Goal: Answer question/provide support: Ask a question

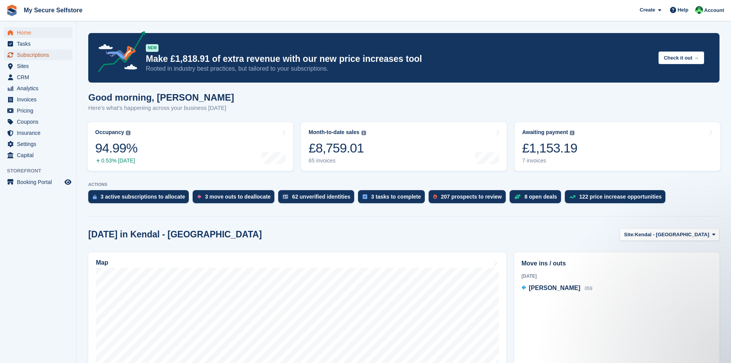
click at [36, 54] on span "Subscriptions" at bounding box center [40, 55] width 46 height 11
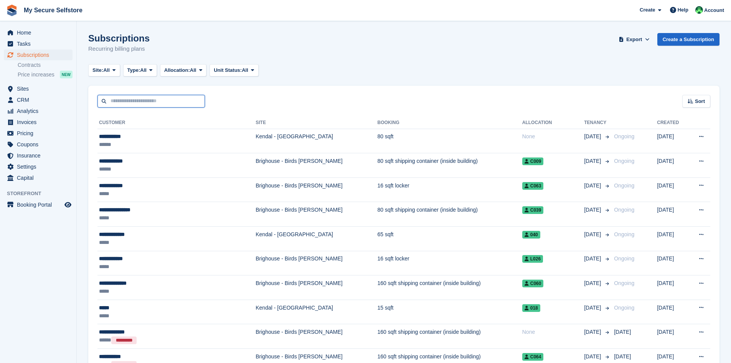
click at [166, 96] on input "text" at bounding box center [152, 101] width 108 height 13
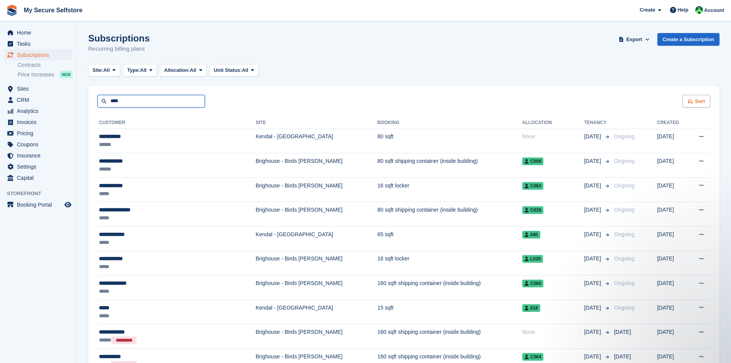
type input "****"
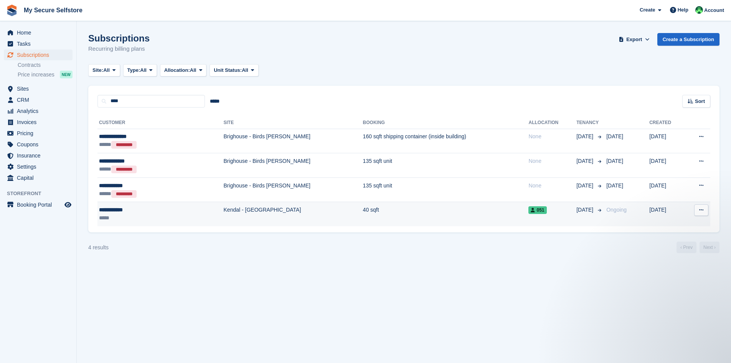
click at [363, 210] on td "40 sqft" at bounding box center [446, 214] width 166 height 24
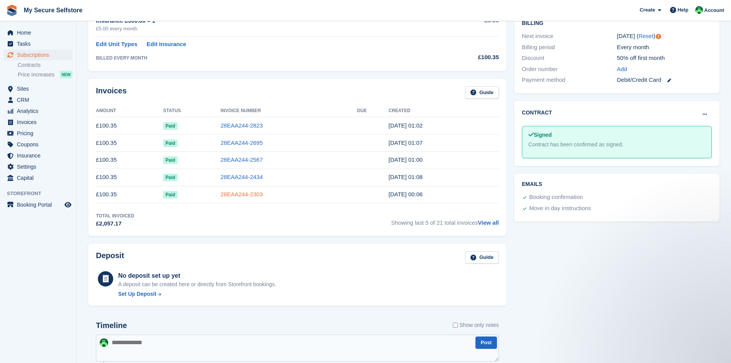
click at [238, 193] on link "28EAA244-2303" at bounding box center [242, 194] width 42 height 7
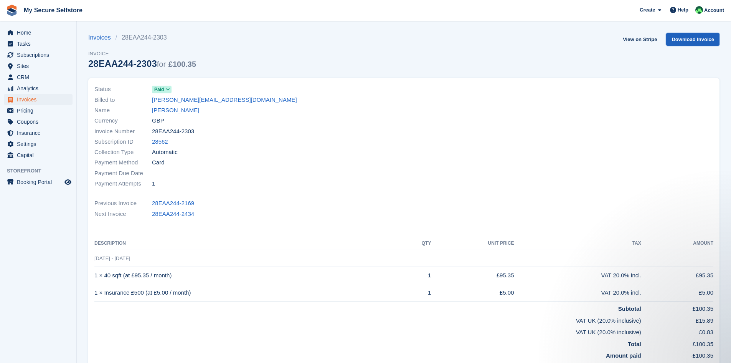
click at [685, 40] on link "Download Invoice" at bounding box center [693, 39] width 53 height 13
click at [685, 10] on span "Help" at bounding box center [683, 10] width 11 height 8
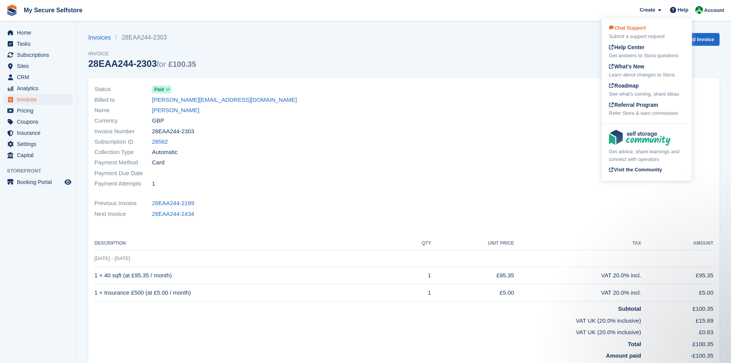
click at [636, 35] on div "Submit a support request" at bounding box center [647, 37] width 76 height 8
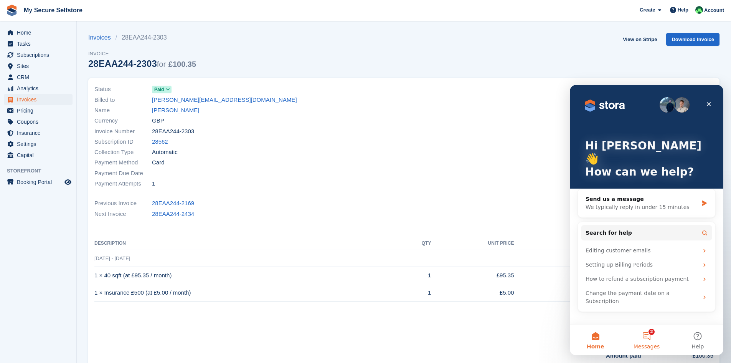
click at [647, 337] on button "2 Messages" at bounding box center [646, 339] width 51 height 31
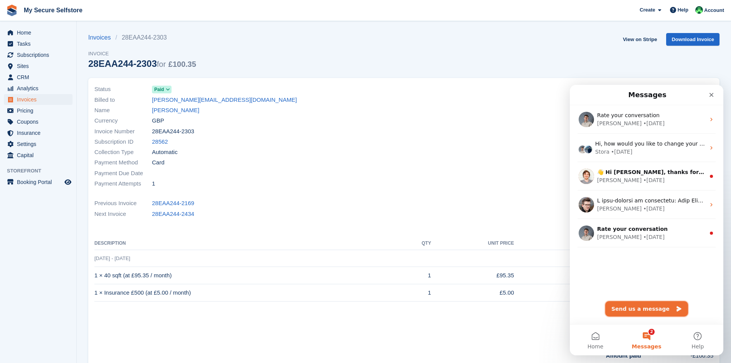
click at [650, 306] on button "Send us a message" at bounding box center [647, 308] width 83 height 15
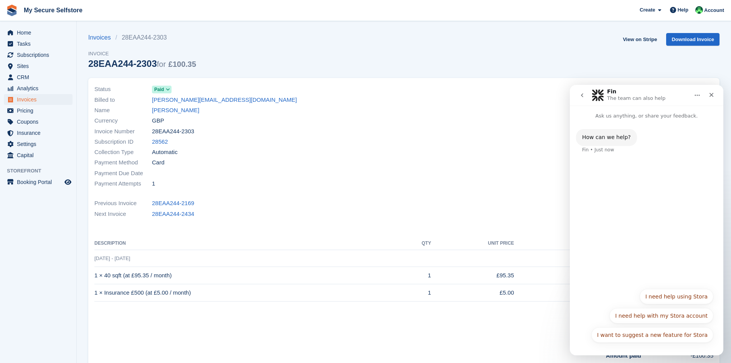
click at [611, 161] on div "How can we help? Fin • Just now" at bounding box center [646, 146] width 141 height 34
click at [677, 315] on button "I need help with my Stora account" at bounding box center [662, 315] width 104 height 15
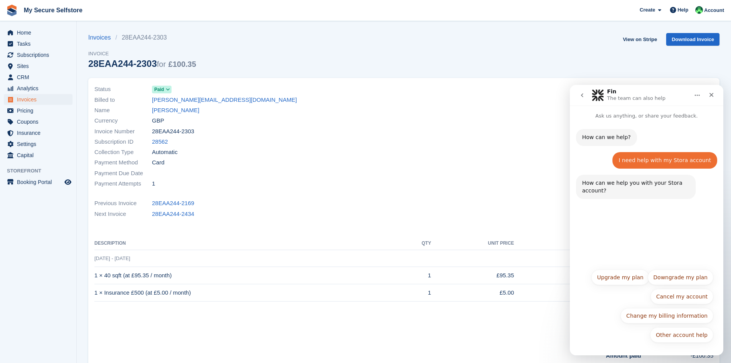
drag, startPoint x: 602, startPoint y: 225, endPoint x: 604, endPoint y: 218, distance: 7.0
click at [603, 222] on div "How can we help? Fin • Just now I need help with my Stora account Vickie • Just…" at bounding box center [647, 192] width 154 height 145
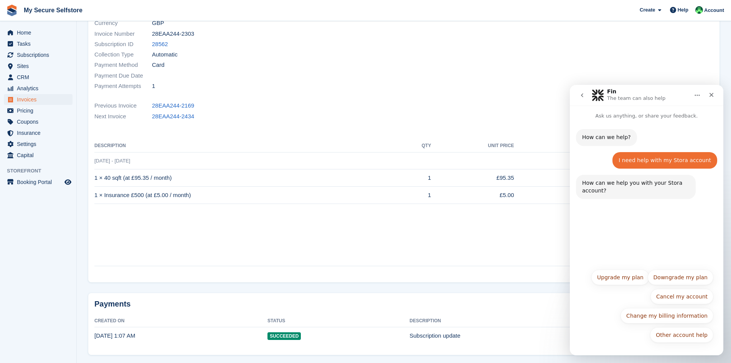
scroll to position [47, 0]
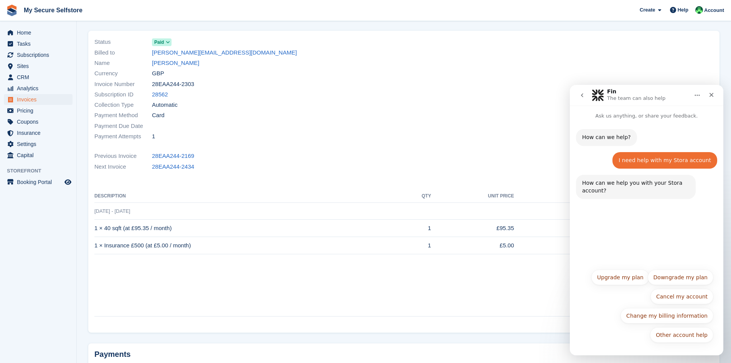
click at [612, 229] on div "How can we help? Fin • Just now I need help with my Stora account Vickie • Just…" at bounding box center [647, 192] width 154 height 145
click at [673, 334] on button "Other account help" at bounding box center [681, 334] width 63 height 15
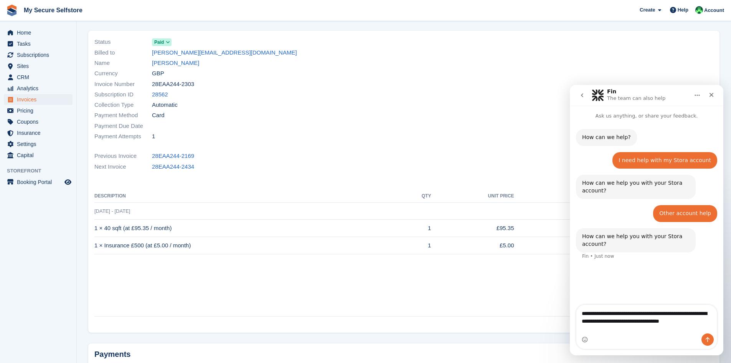
drag, startPoint x: 640, startPoint y: 329, endPoint x: 635, endPoint y: 331, distance: 5.6
click at [635, 326] on textarea "**********" at bounding box center [647, 315] width 141 height 21
click at [639, 326] on textarea "**********" at bounding box center [647, 315] width 141 height 21
type textarea "**********"
click at [709, 339] on icon "Send a message…" at bounding box center [708, 339] width 6 height 6
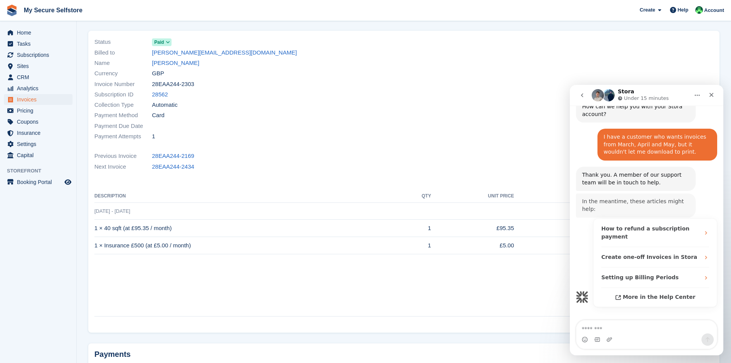
scroll to position [129, 0]
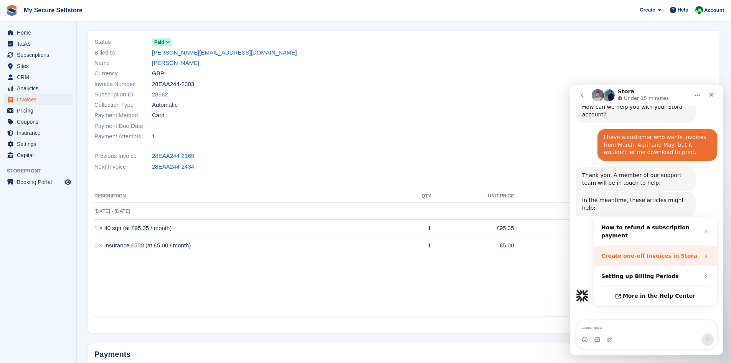
click at [642, 253] on strong "Create one-off Invoices in Stora" at bounding box center [650, 256] width 96 height 6
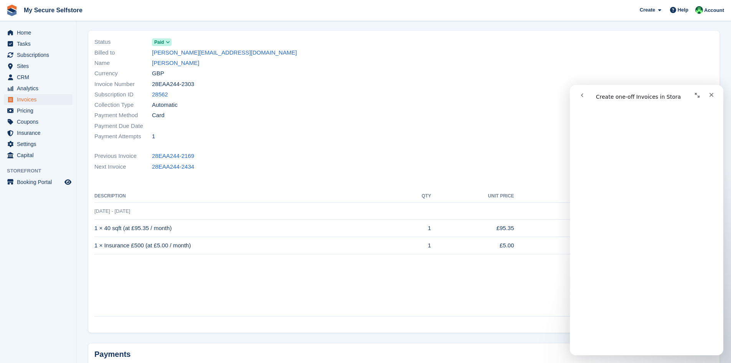
scroll to position [346, 0]
click at [585, 94] on icon "go back" at bounding box center [582, 95] width 6 height 6
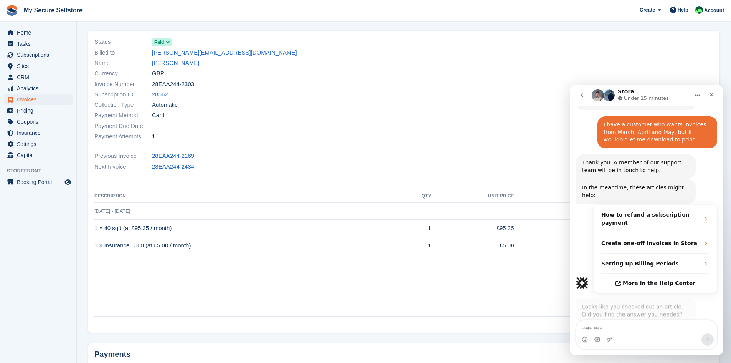
scroll to position [189, 0]
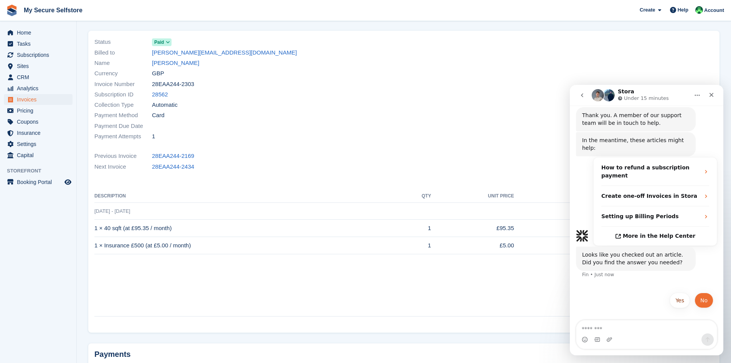
click at [704, 293] on button "No" at bounding box center [704, 300] width 19 height 15
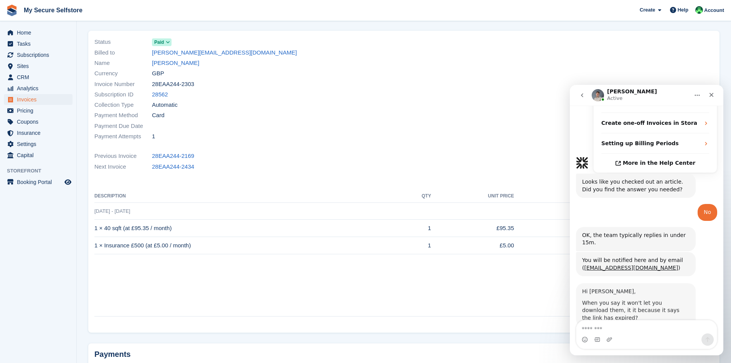
scroll to position [260, 0]
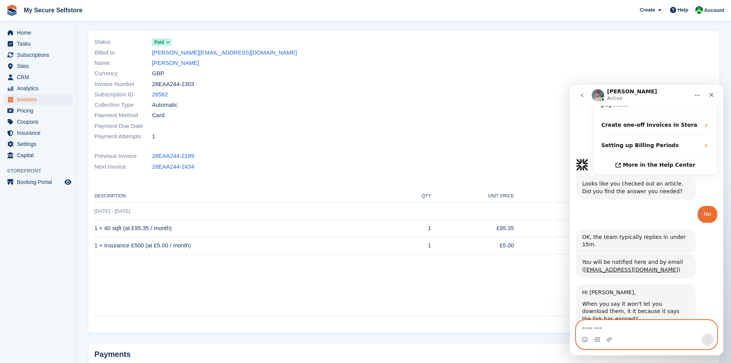
click at [594, 325] on textarea "Message…" at bounding box center [647, 326] width 141 height 13
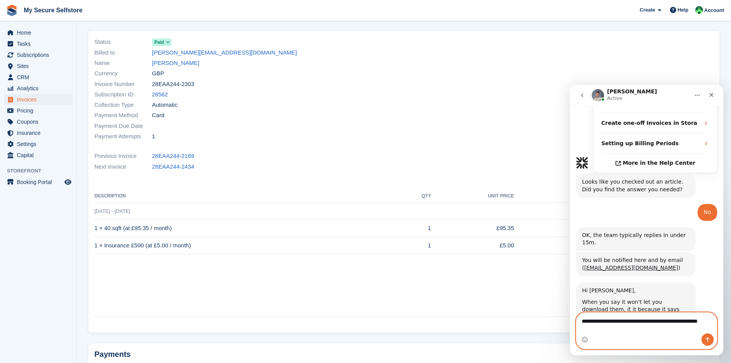
scroll to position [268, 0]
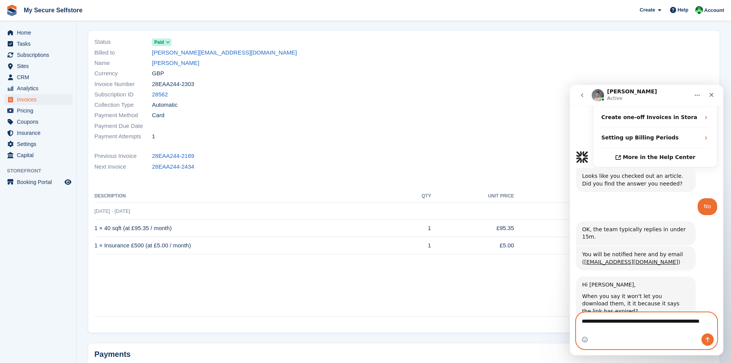
type textarea "**********"
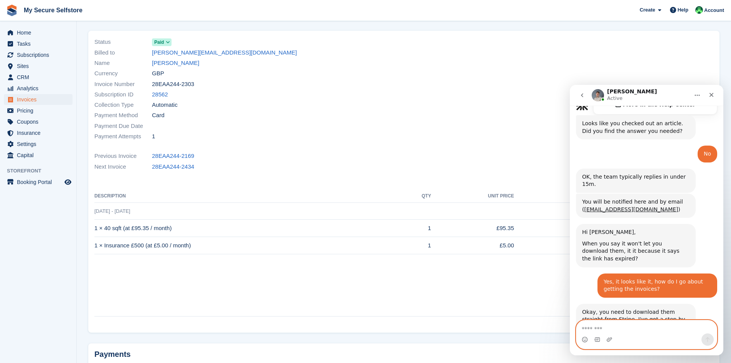
scroll to position [355, 0]
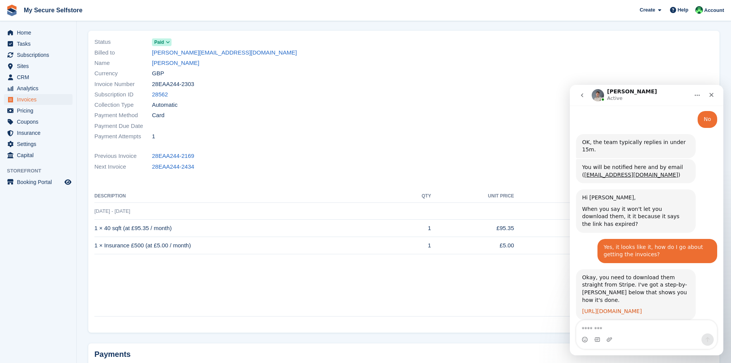
click at [605, 308] on link "[URL][DOMAIN_NAME]" at bounding box center [612, 311] width 60 height 6
click at [589, 324] on textarea "Message…" at bounding box center [647, 326] width 141 height 13
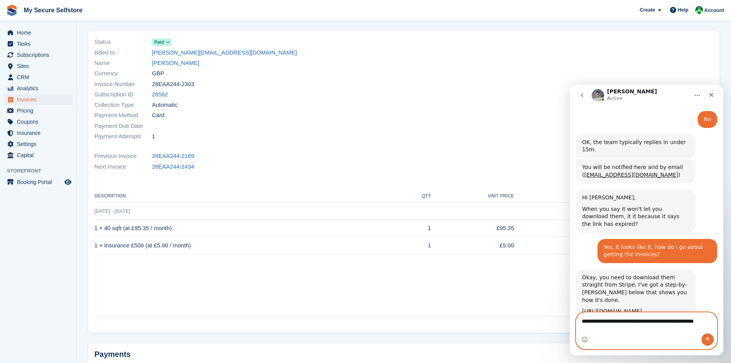
scroll to position [363, 0]
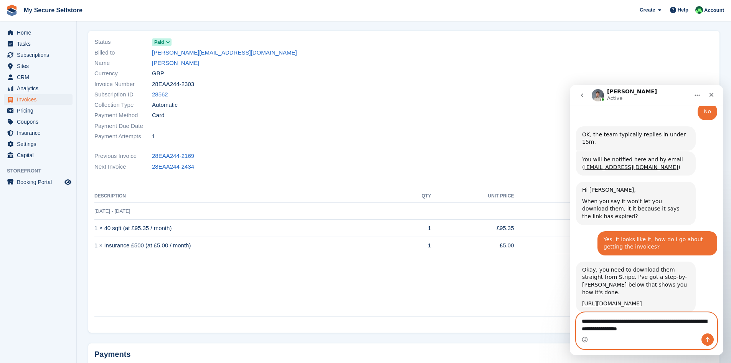
type textarea "**********"
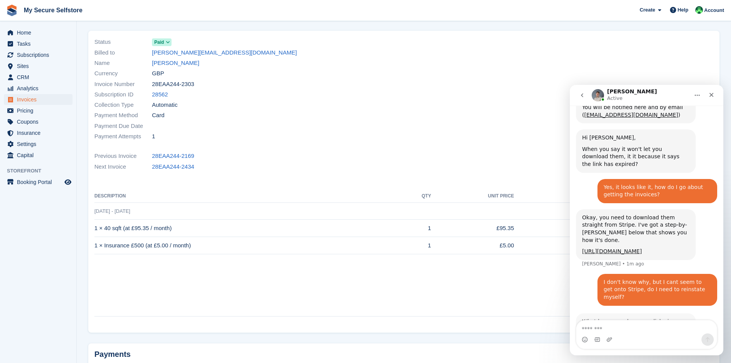
scroll to position [428, 0]
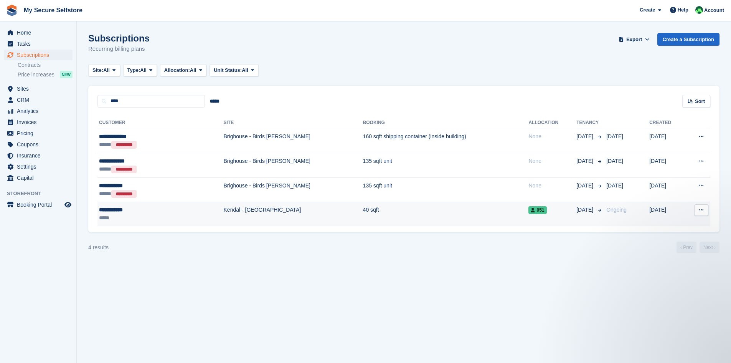
click at [111, 207] on div "**********" at bounding box center [137, 210] width 77 height 8
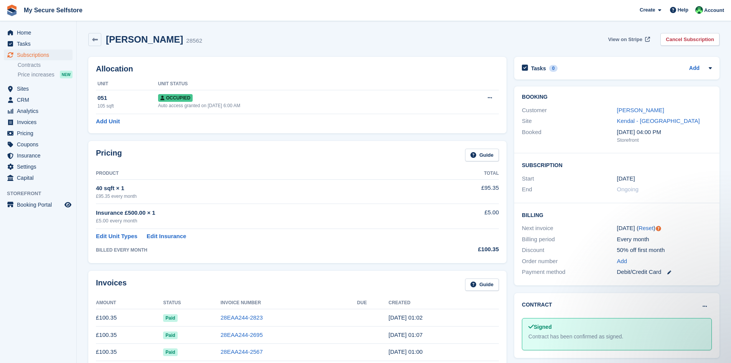
click at [631, 38] on span "View on Stripe" at bounding box center [626, 40] width 34 height 8
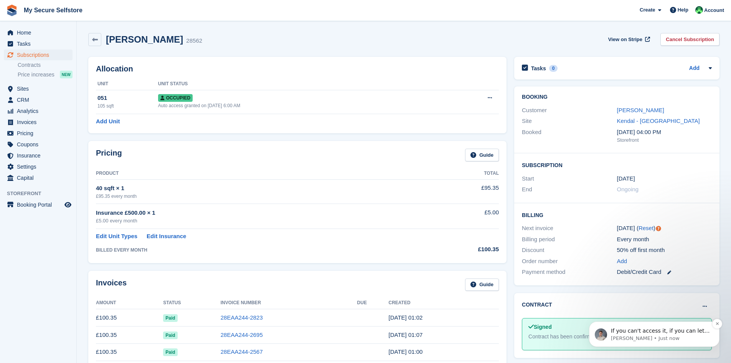
click at [644, 332] on p "If you can't access it, if you can let me know the customer name I will get the…" at bounding box center [660, 331] width 99 height 8
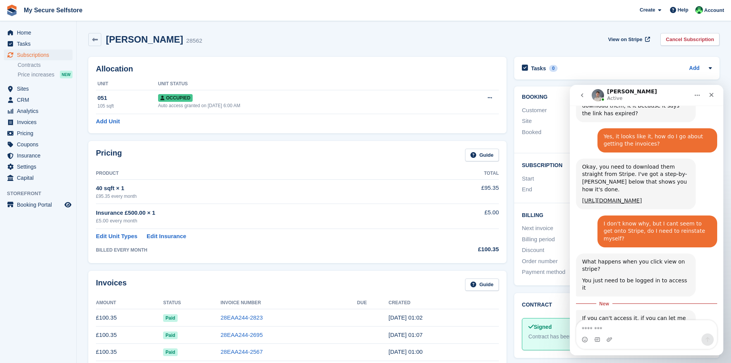
scroll to position [465, 0]
type textarea "**********"
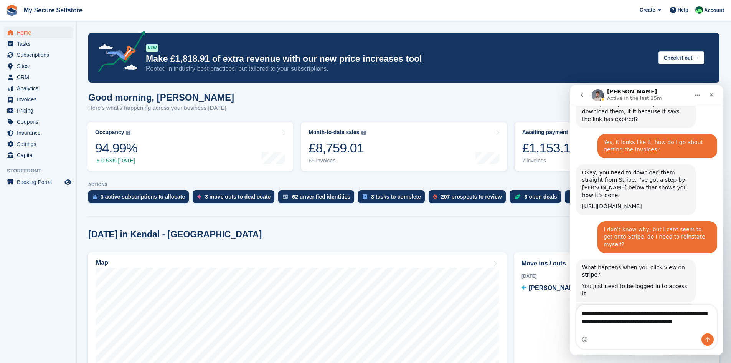
scroll to position [468, 0]
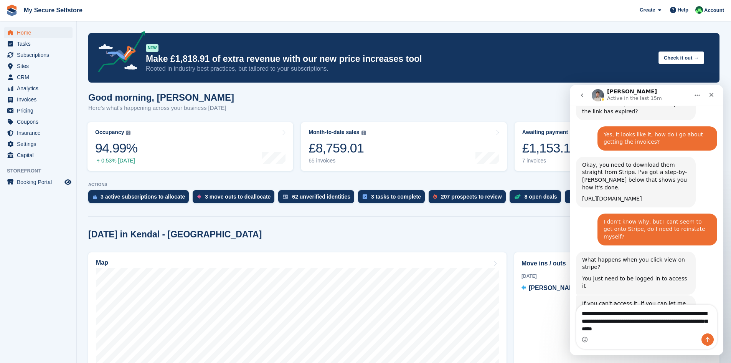
type textarea "**********"
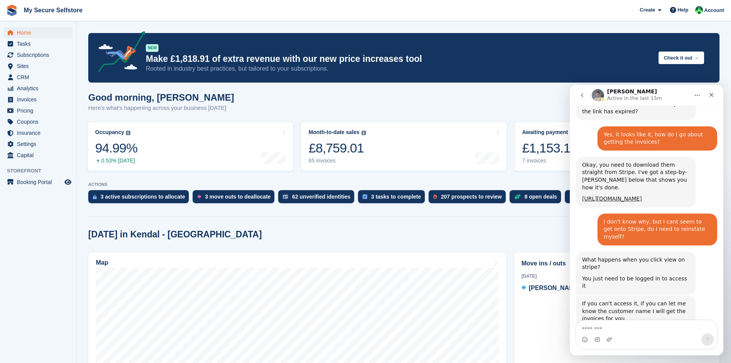
scroll to position [490, 0]
